Goal: Use online tool/utility: Utilize a website feature to perform a specific function

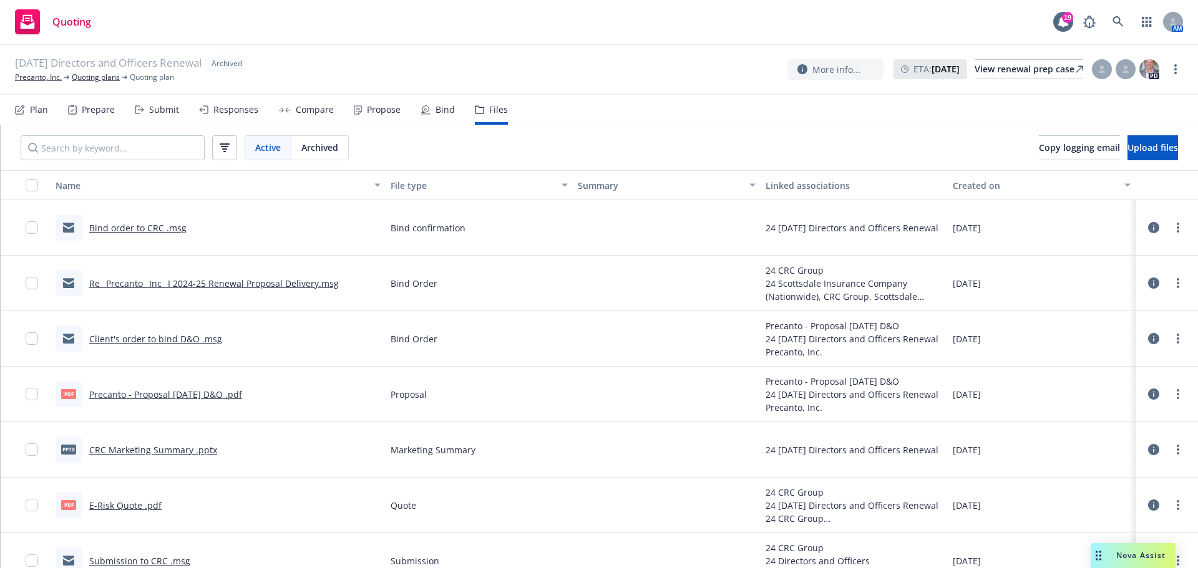
scroll to position [21, 0]
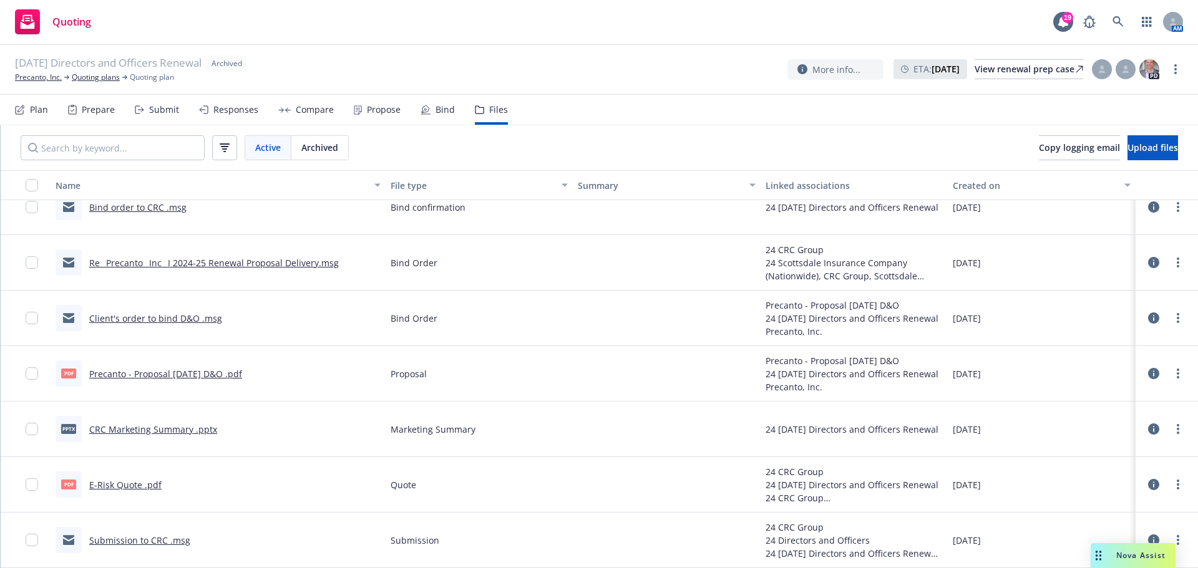
click at [1112, 553] on div "Nova Assist" at bounding box center [1140, 555] width 69 height 11
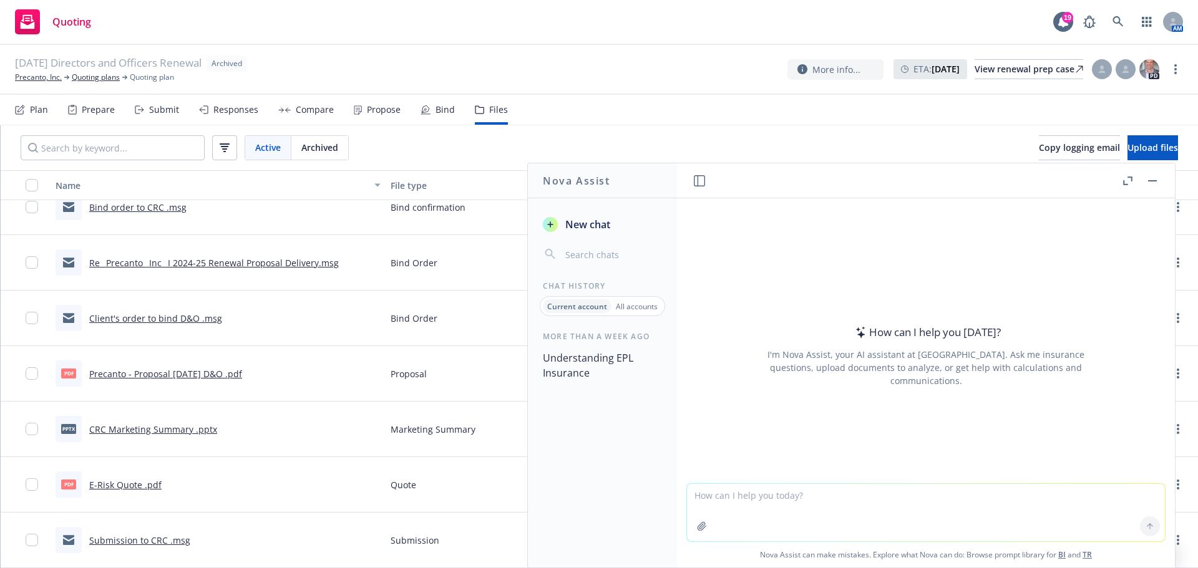
click at [873, 495] on textarea at bounding box center [926, 512] width 478 height 57
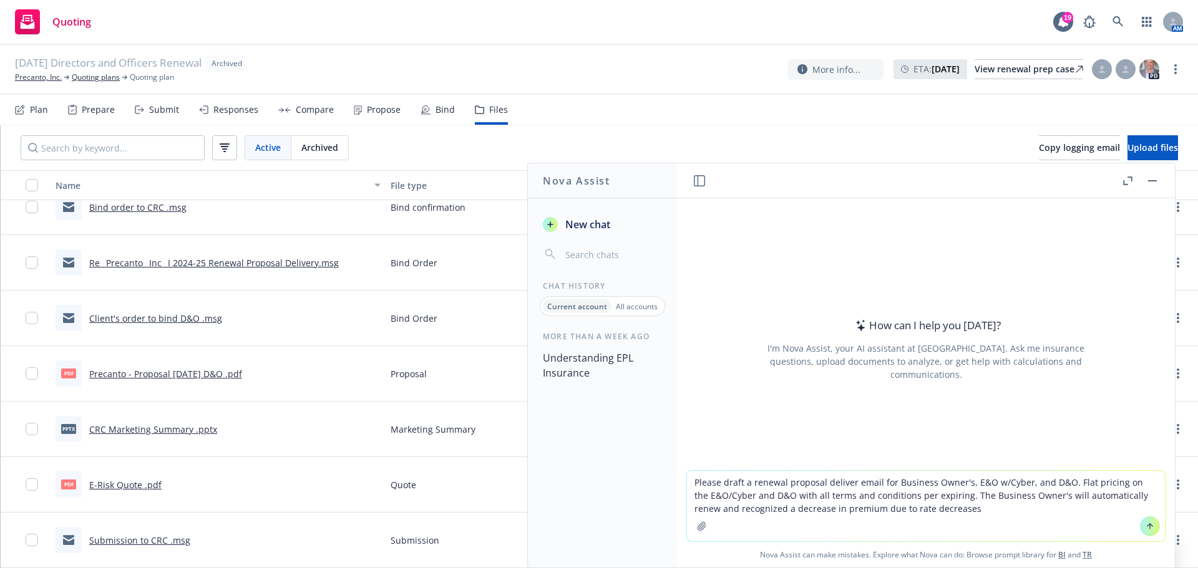
type textarea "Please draft a renewal proposal deliver email for Business Owner's, E&O w/Cyber…"
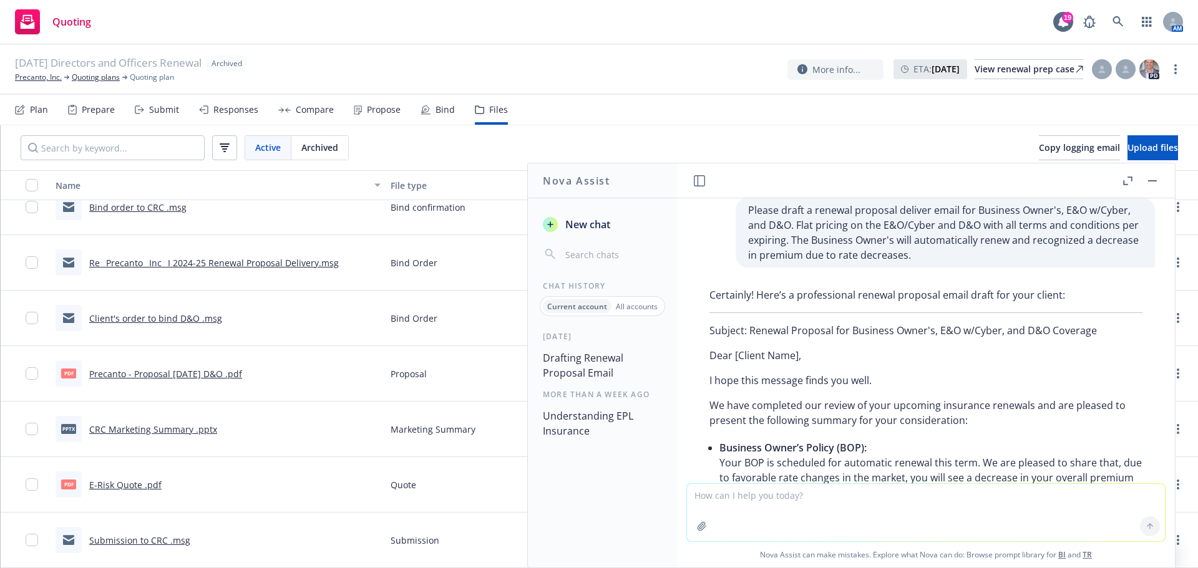
scroll to position [73, 0]
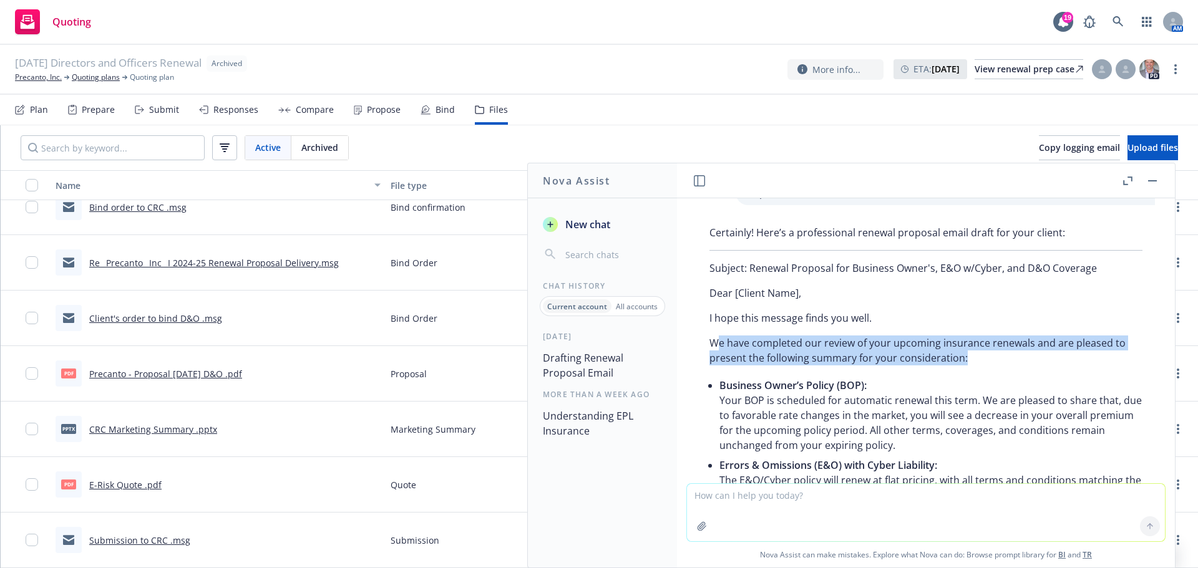
drag, startPoint x: 720, startPoint y: 345, endPoint x: 990, endPoint y: 354, distance: 269.7
click at [990, 354] on p "We have completed our review of your upcoming insurance renewals and are please…" at bounding box center [925, 351] width 433 height 30
click at [828, 353] on p "We have completed our review of your upcoming insurance renewals and are please…" at bounding box center [925, 351] width 433 height 30
drag, startPoint x: 708, startPoint y: 339, endPoint x: 970, endPoint y: 359, distance: 262.9
click at [970, 359] on div "Certainly! Here’s a professional renewal proposal email draft for your client: …" at bounding box center [926, 512] width 458 height 585
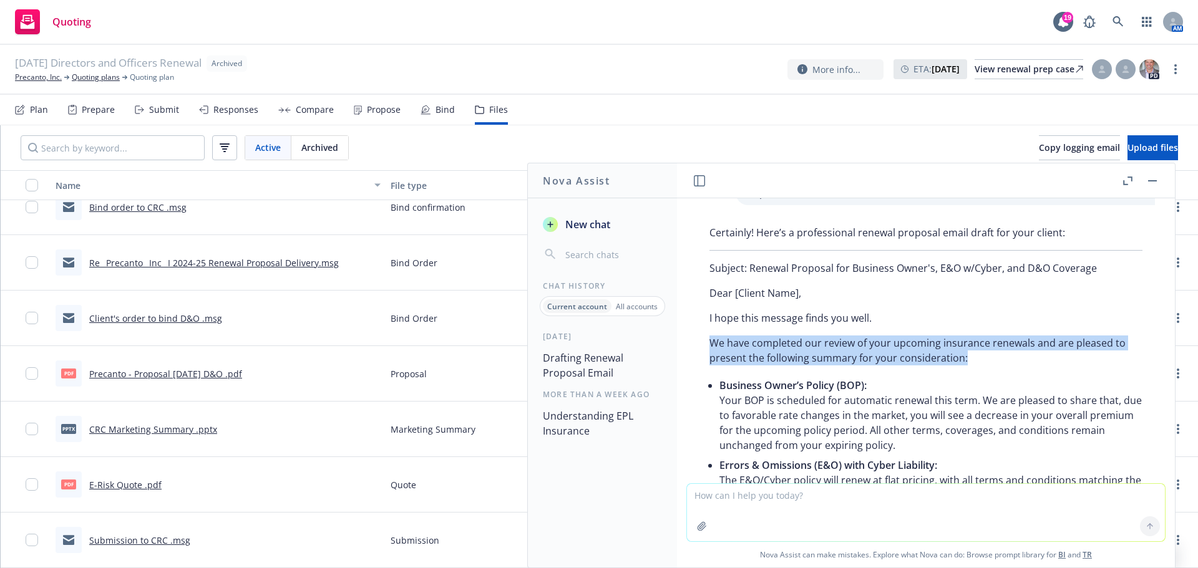
copy p "We have completed our review of your upcoming insurance renewals and are please…"
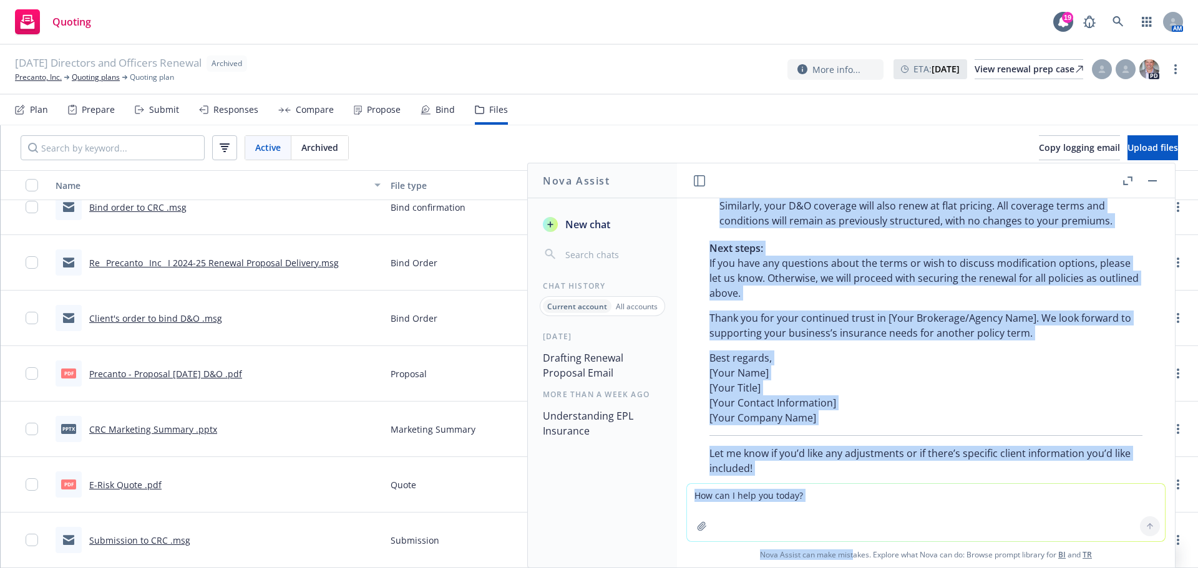
scroll to position [447, 0]
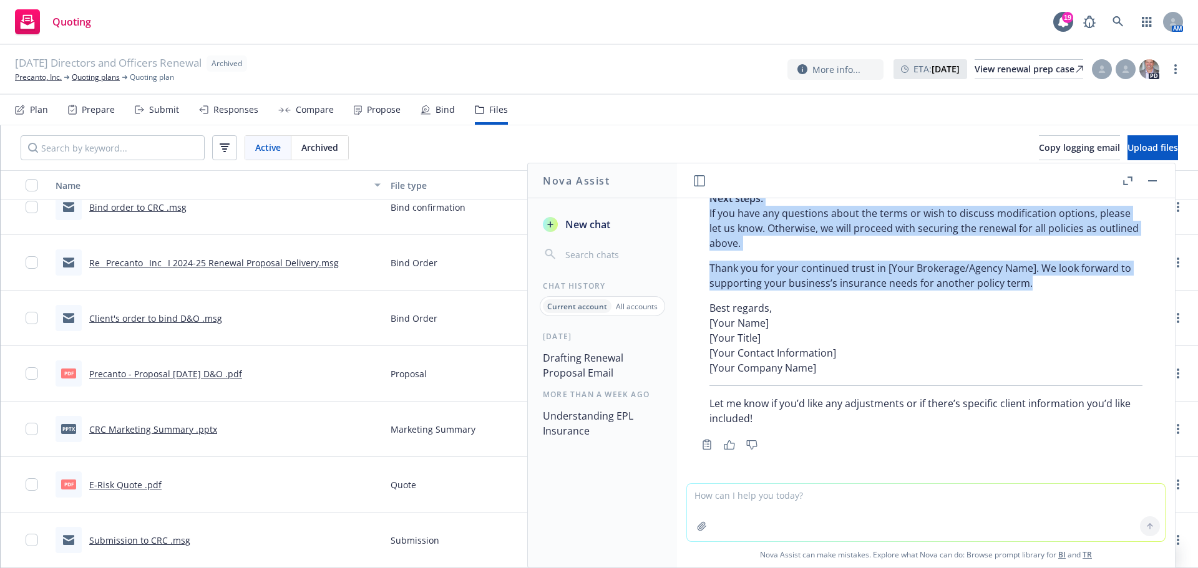
drag, startPoint x: 722, startPoint y: 386, endPoint x: 1062, endPoint y: 277, distance: 357.1
click at [1062, 277] on div "Certainly! Here’s a professional renewal proposal email draft for your client: …" at bounding box center [926, 138] width 458 height 585
copy div "Loremips Dolor’s Ametco (ADI): Elit SED do eiusmodte inc utlaboree dolorem aliq…"
